Goal: Transaction & Acquisition: Obtain resource

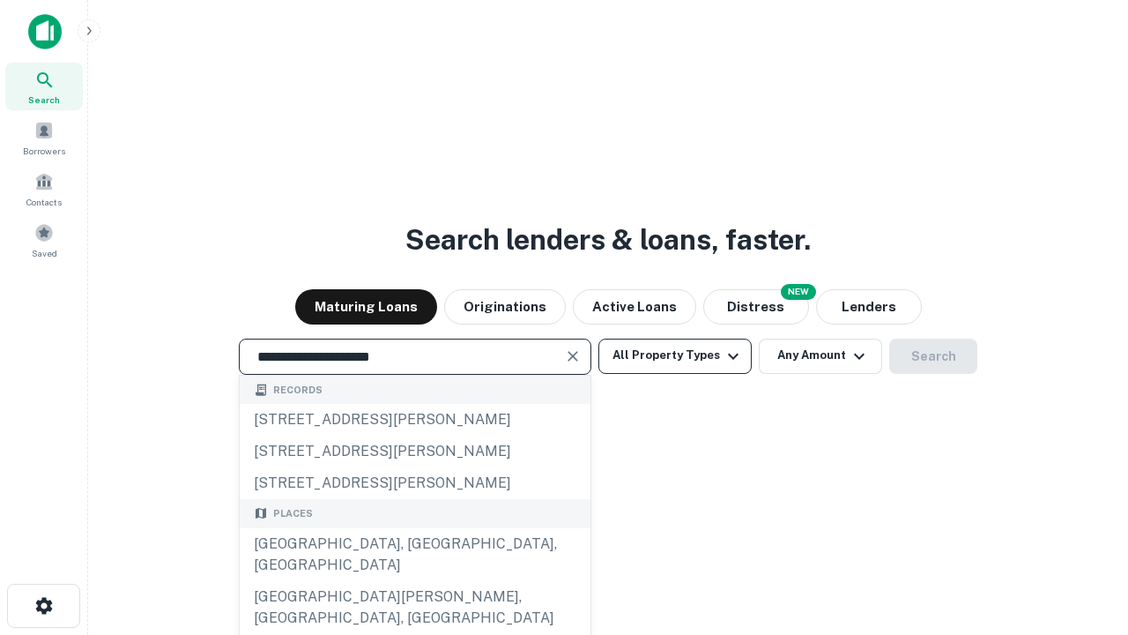
click at [414, 581] on div "[GEOGRAPHIC_DATA], [GEOGRAPHIC_DATA], [GEOGRAPHIC_DATA]" at bounding box center [415, 554] width 351 height 53
type input "**********"
click at [675, 355] on button "All Property Types" at bounding box center [675, 356] width 153 height 35
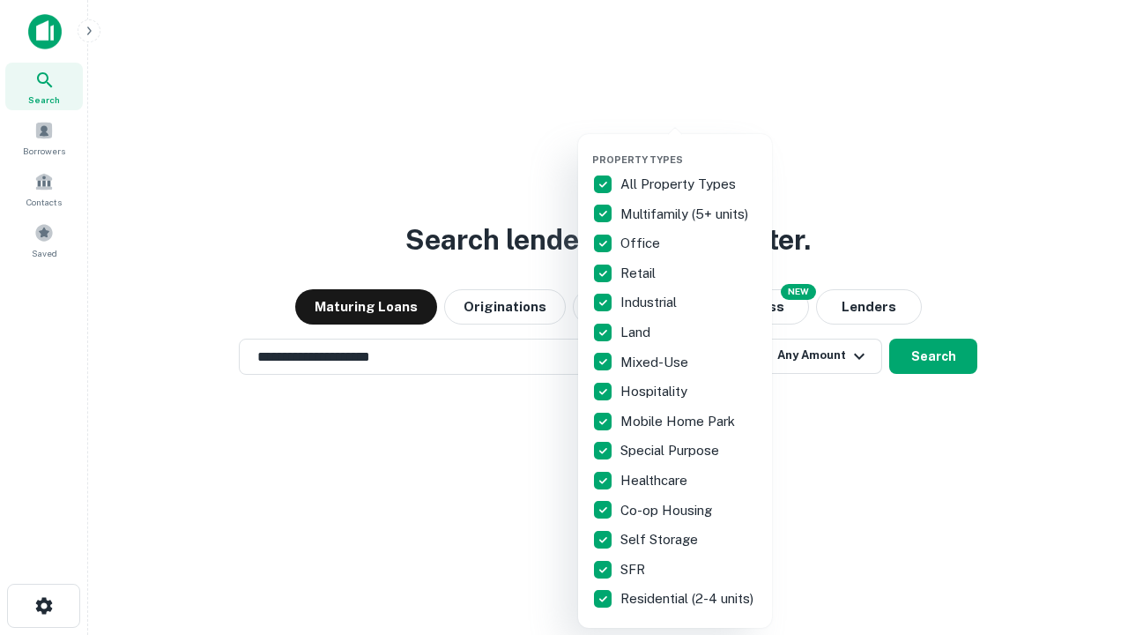
click at [689, 148] on button "button" at bounding box center [689, 148] width 194 height 1
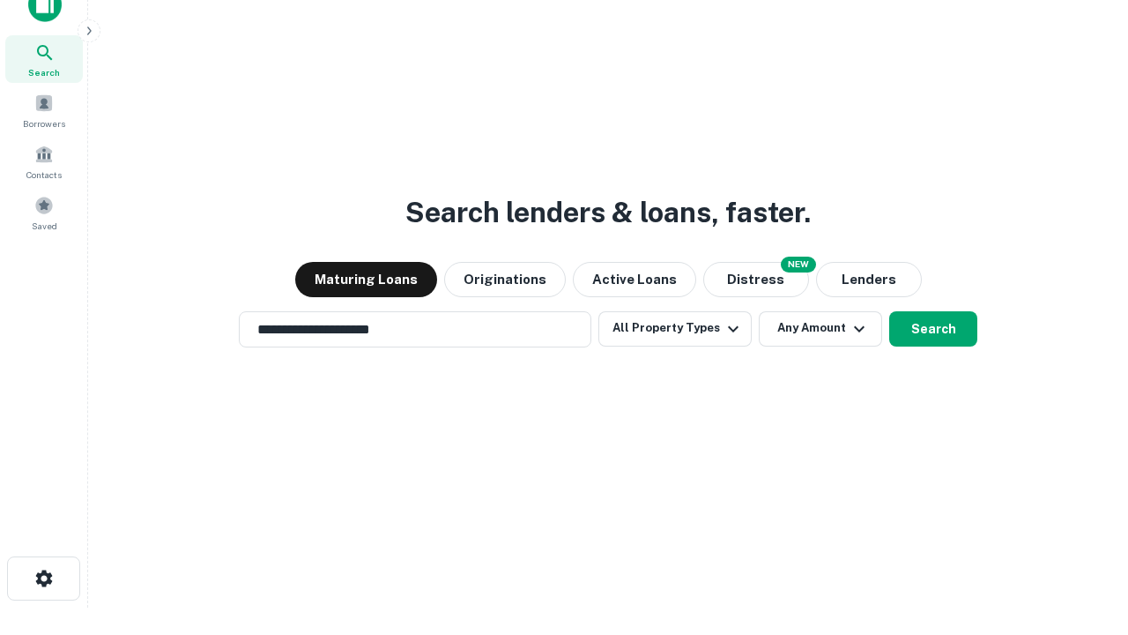
scroll to position [11, 212]
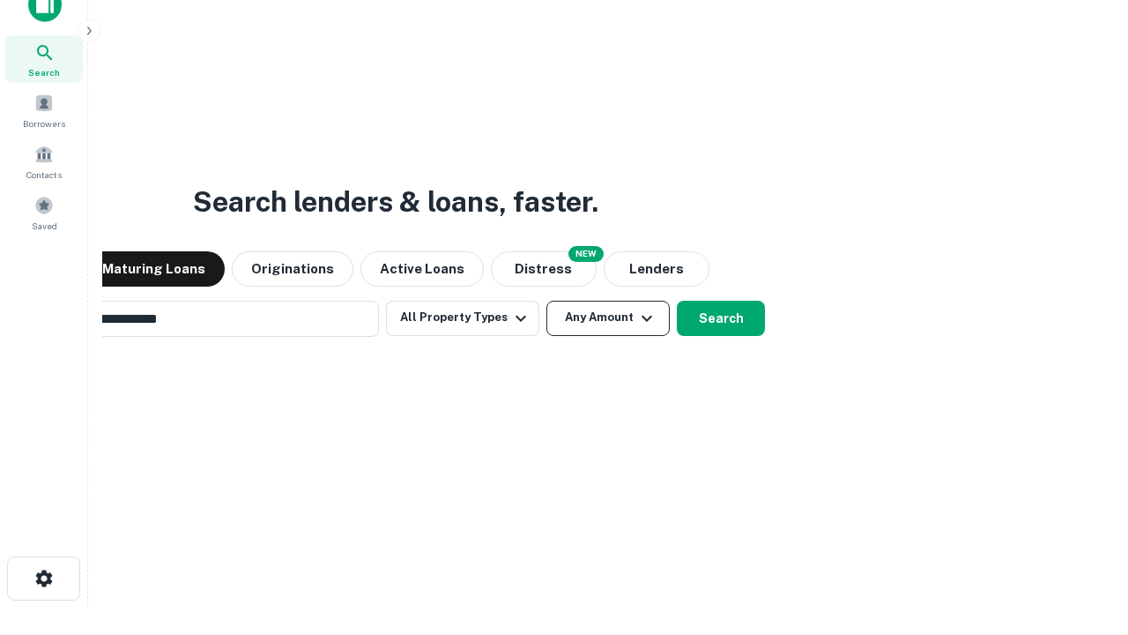
click at [547, 301] on button "Any Amount" at bounding box center [608, 318] width 123 height 35
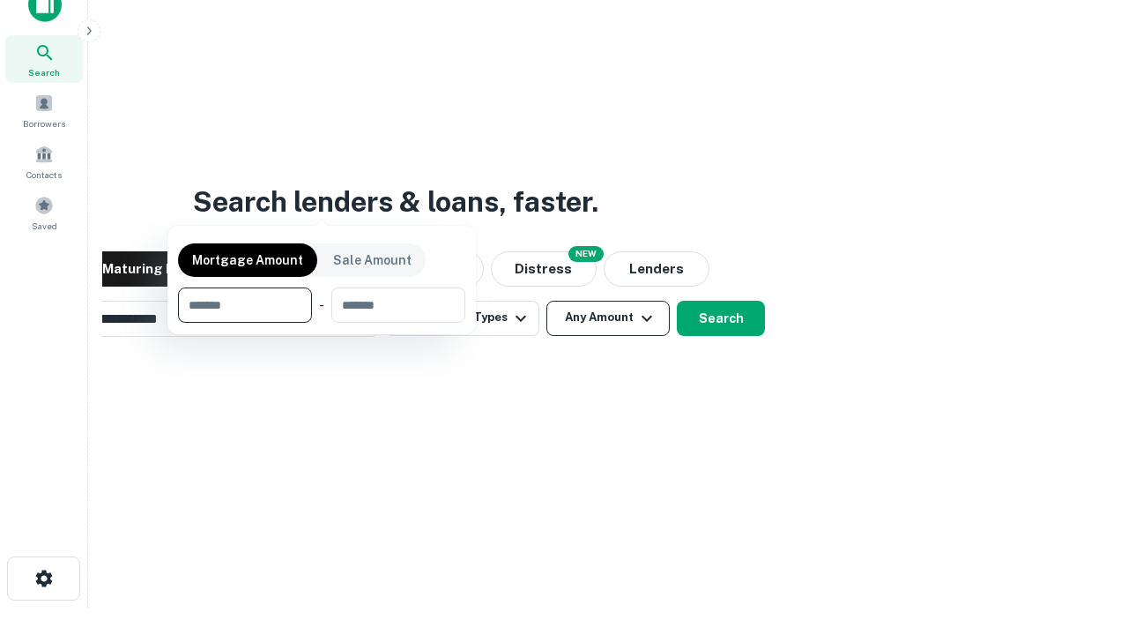
scroll to position [127, 499]
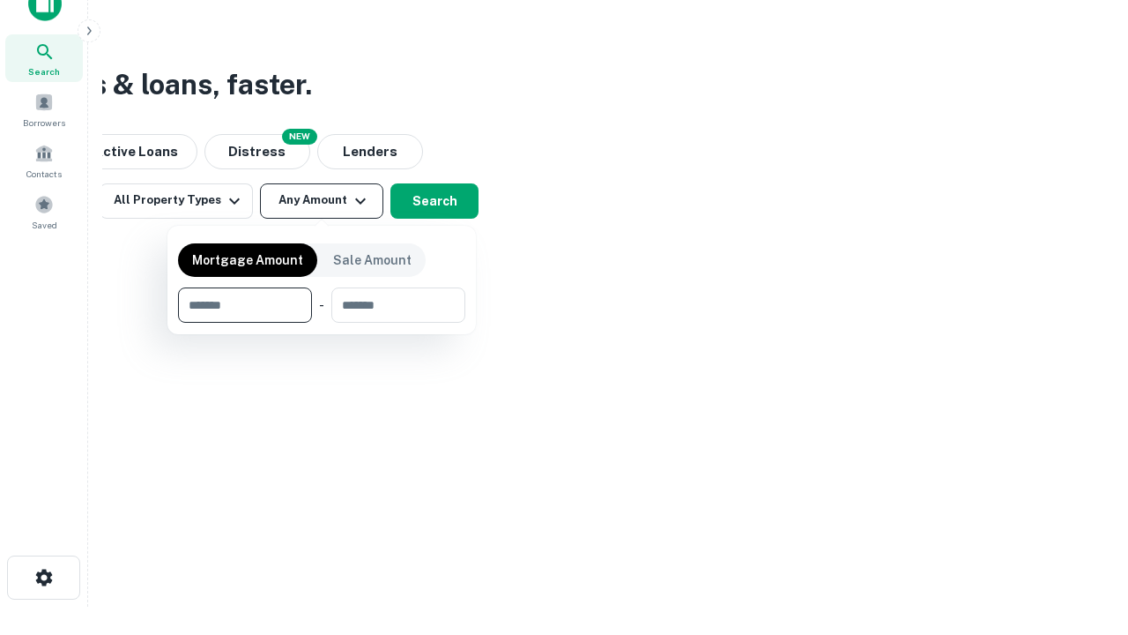
type input "*******"
click at [322, 323] on button "button" at bounding box center [321, 323] width 287 height 1
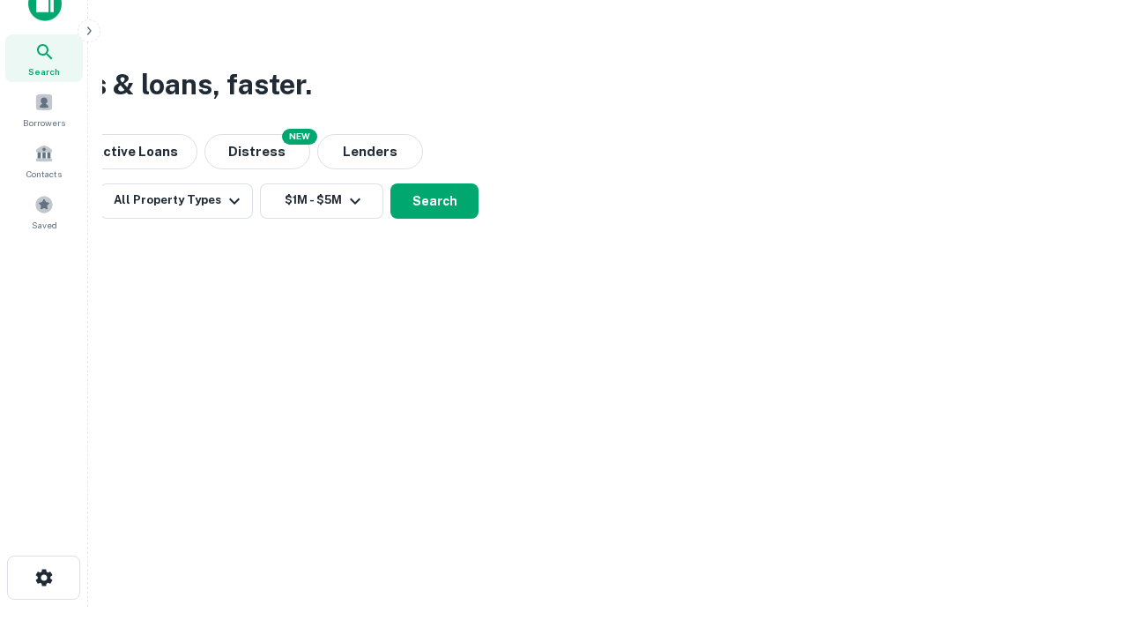
scroll to position [11, 325]
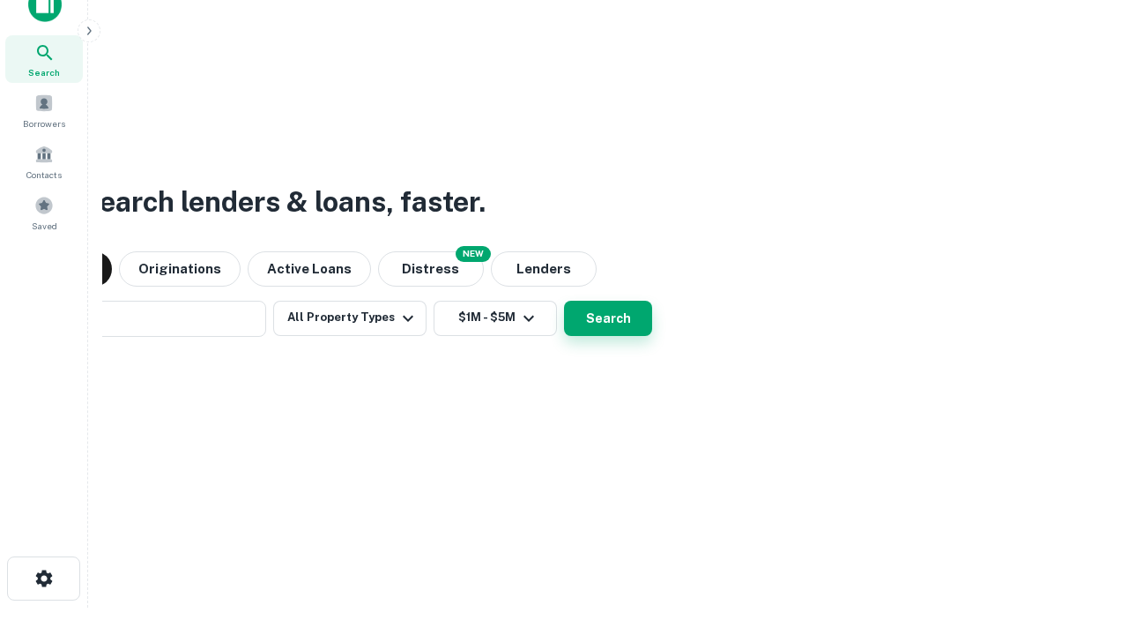
click at [564, 301] on button "Search" at bounding box center [608, 318] width 88 height 35
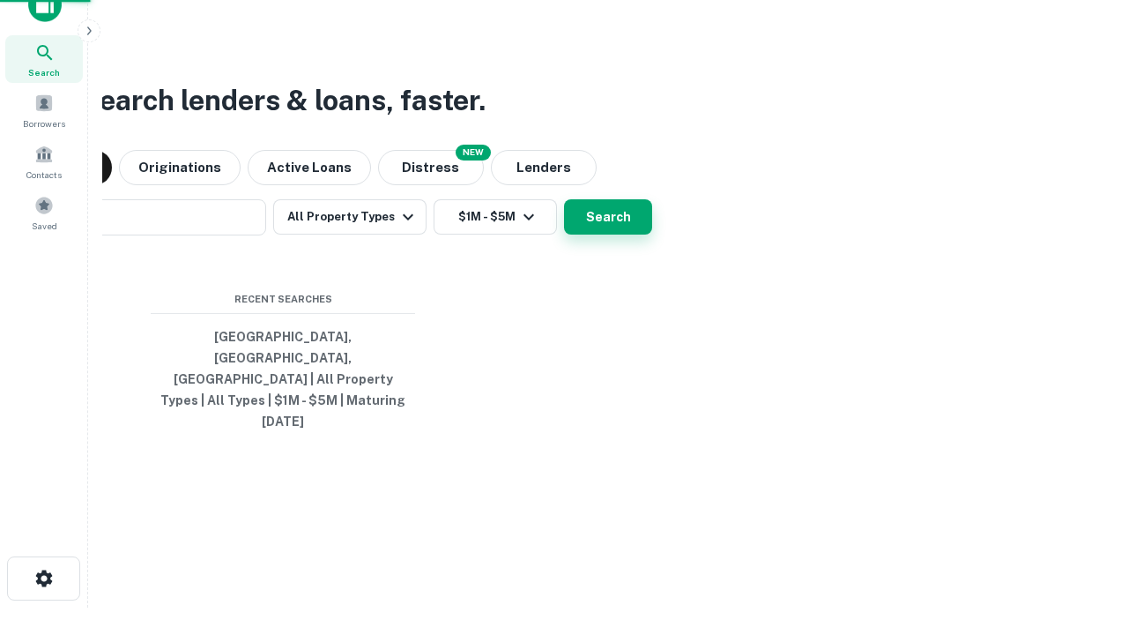
scroll to position [47, 499]
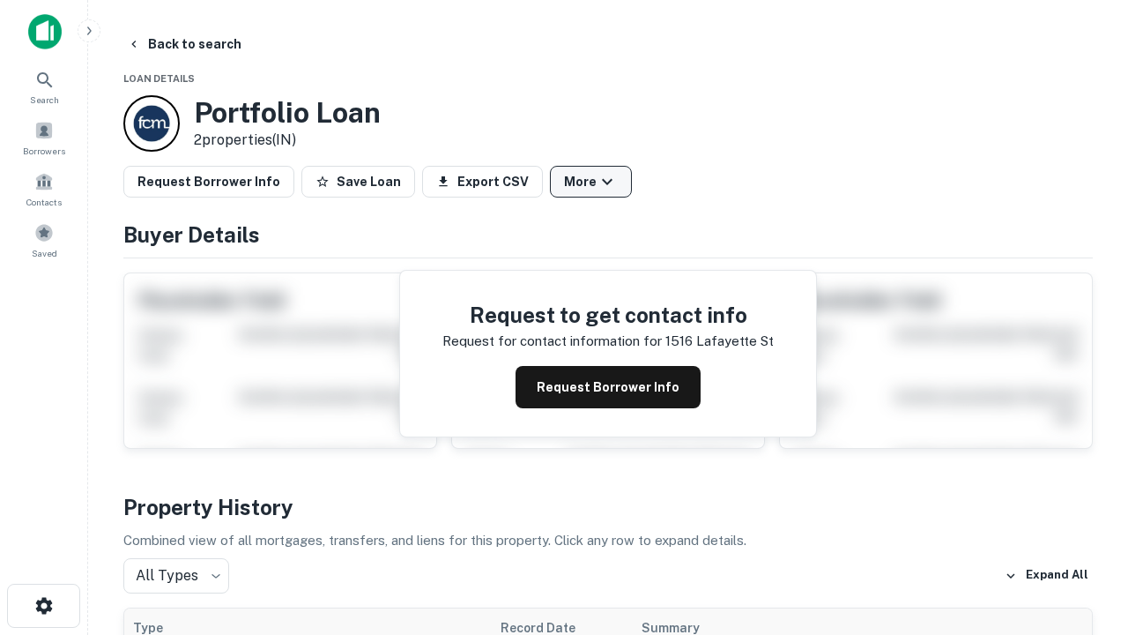
click at [591, 182] on button "More" at bounding box center [591, 182] width 82 height 32
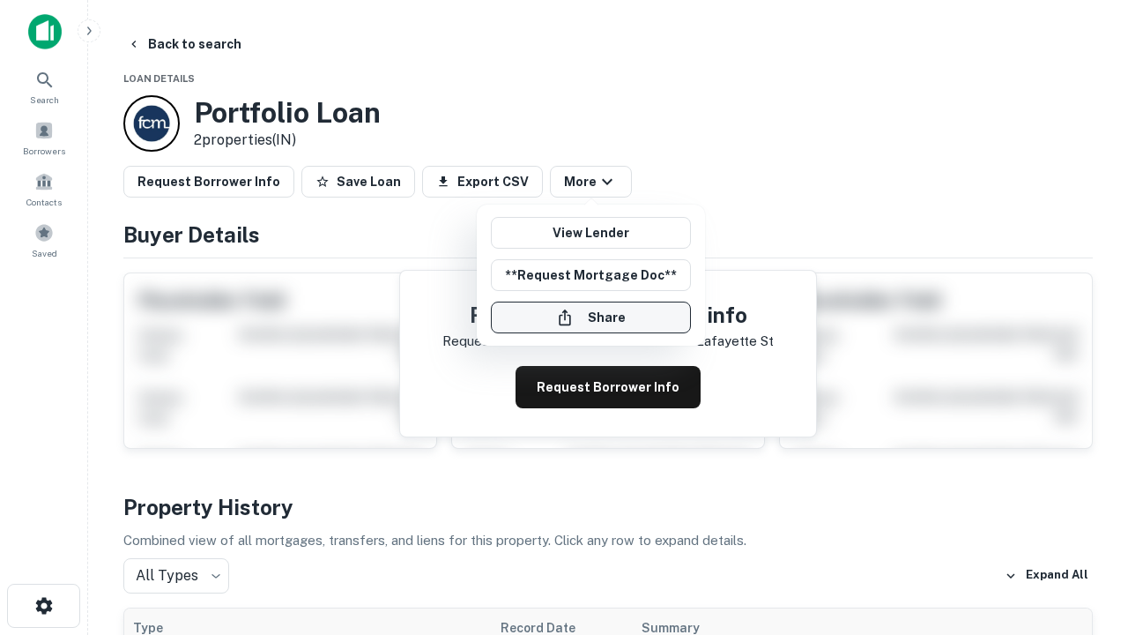
click at [591, 317] on button "Share" at bounding box center [591, 318] width 200 height 32
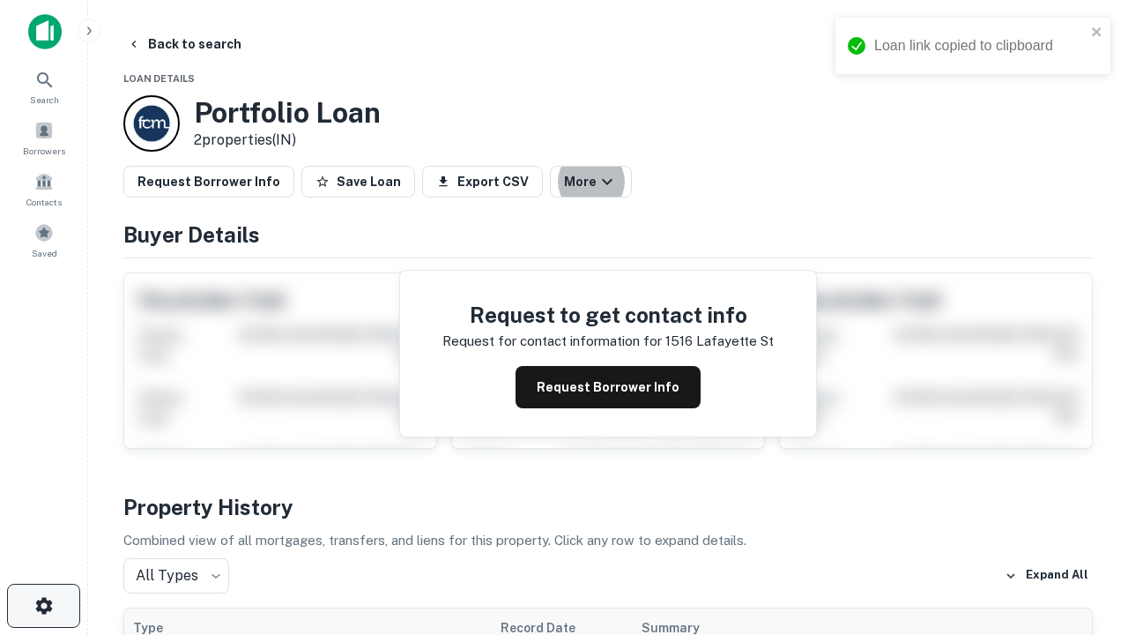
click at [43, 606] on icon "button" at bounding box center [44, 605] width 21 height 21
